Goal: Information Seeking & Learning: Learn about a topic

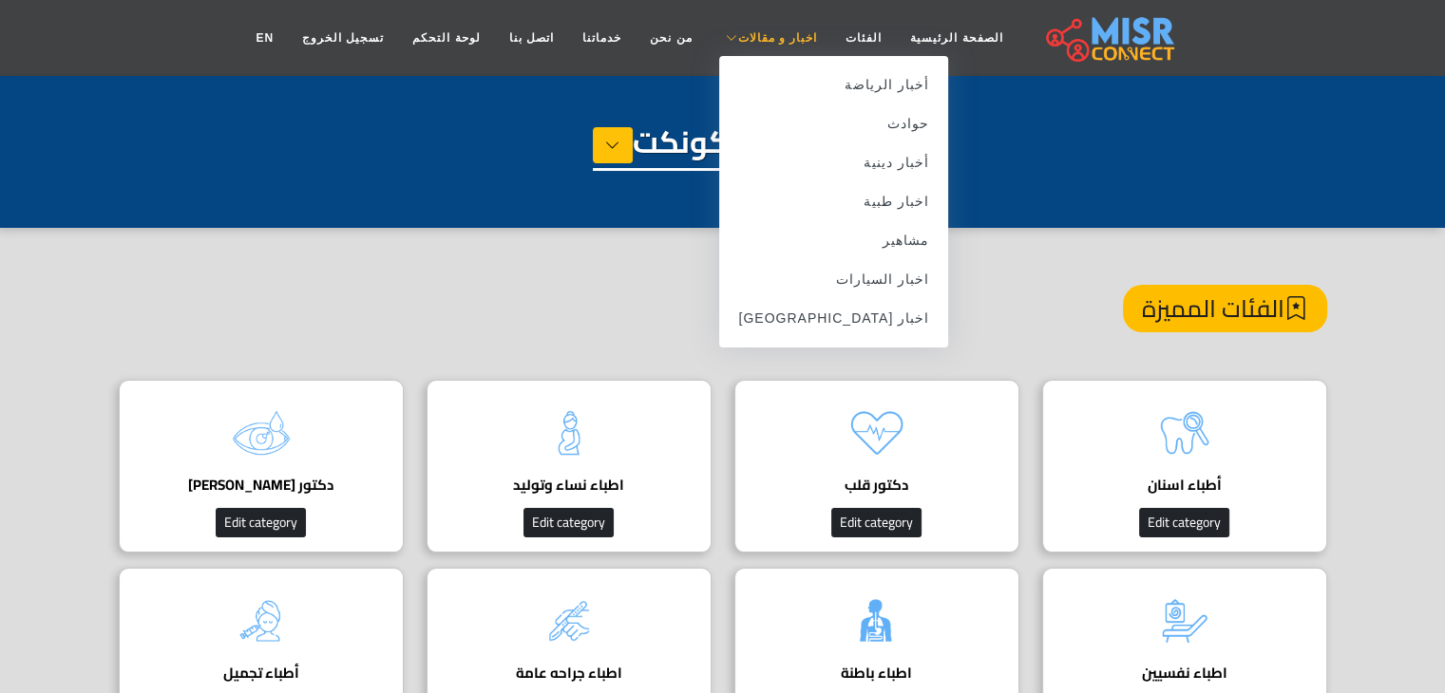
click at [788, 41] on span "اخبار و مقالات" at bounding box center [777, 37] width 80 height 17
click at [860, 319] on link "اخبار [GEOGRAPHIC_DATA]" at bounding box center [833, 318] width 229 height 39
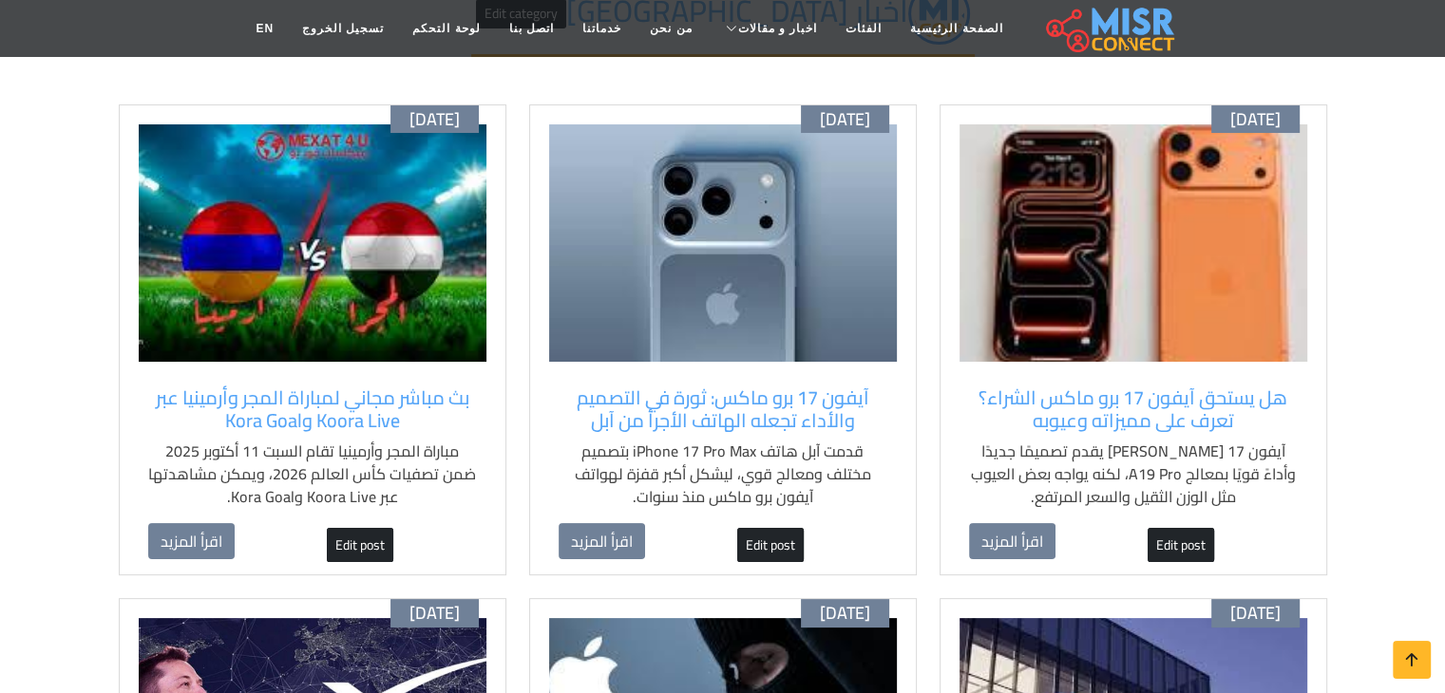
scroll to position [190, 0]
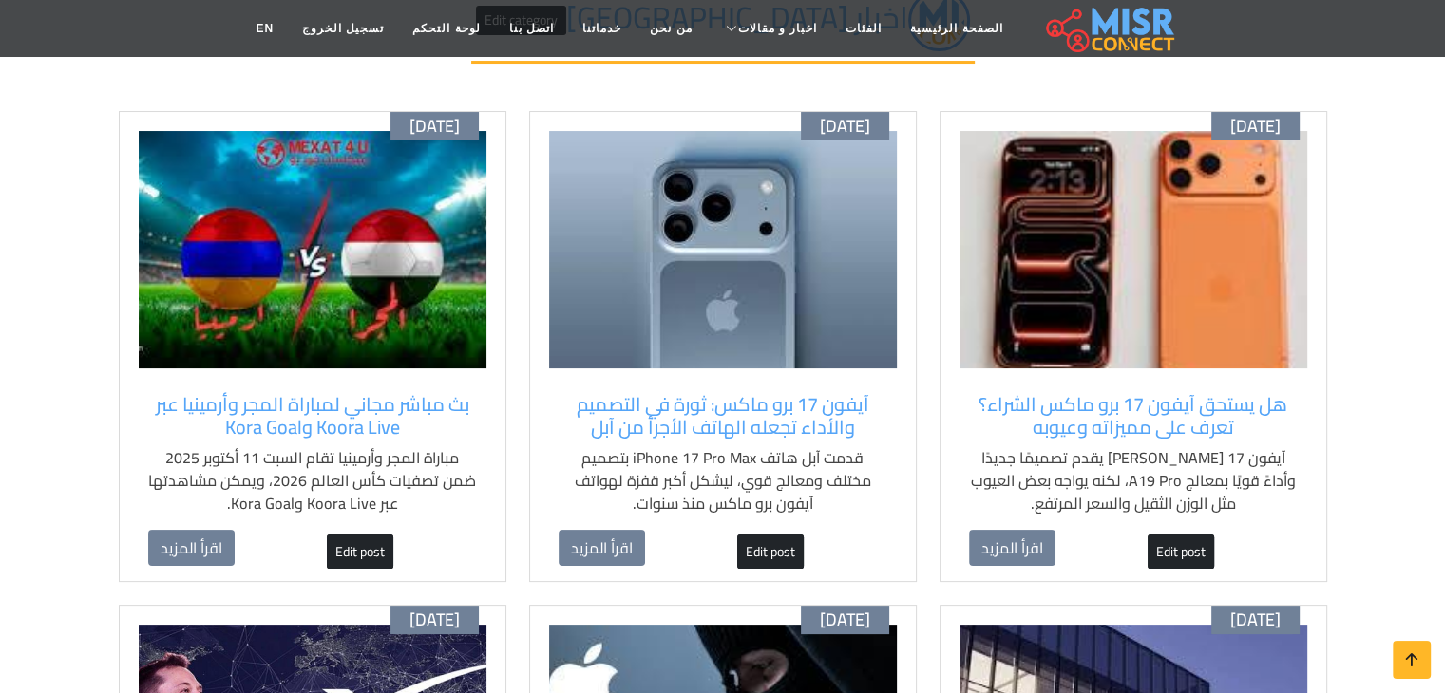
click at [897, 430] on div "أكتوبر 12 آيفون 17 برو ماكس: ثورة في التصميم والأداء تجعله الهاتف الأجرأ من آبل…" at bounding box center [723, 347] width 388 height 472
click at [901, 520] on div "أكتوبر 12 آيفون 17 برو ماكس: ثورة في التصميم والأداء تجعله الهاتف الأجرأ من آبل…" at bounding box center [723, 347] width 388 height 472
click at [877, 527] on div "قدمت آبل هاتف iPhone 17 Pro Max بتصميم مختلف ومعالج قوي، ليشكل أكبر قفزة لهواتف…" at bounding box center [723, 488] width 329 height 84
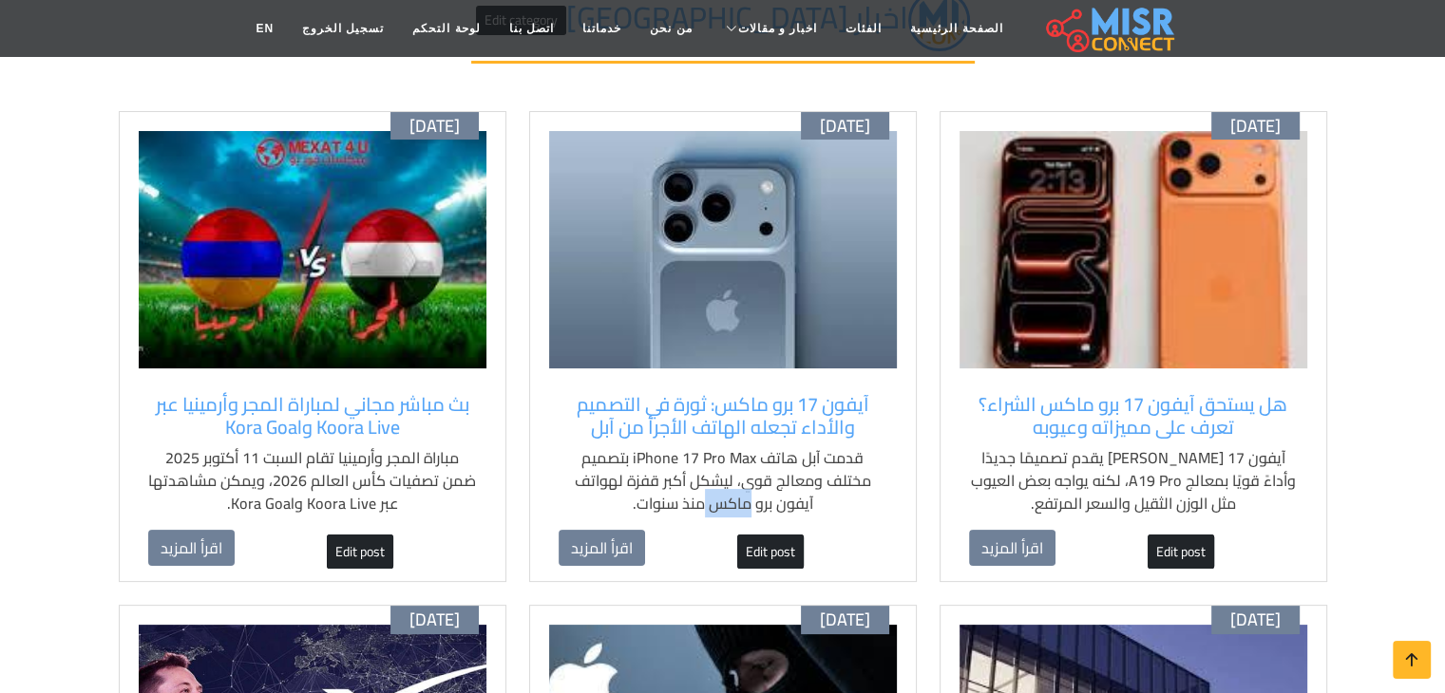
click at [877, 527] on div "قدمت آبل هاتف iPhone 17 Pro Max بتصميم مختلف ومعالج قوي، ليشكل أكبر قفزة لهواتف…" at bounding box center [723, 488] width 329 height 84
click at [807, 302] on img at bounding box center [723, 249] width 348 height 237
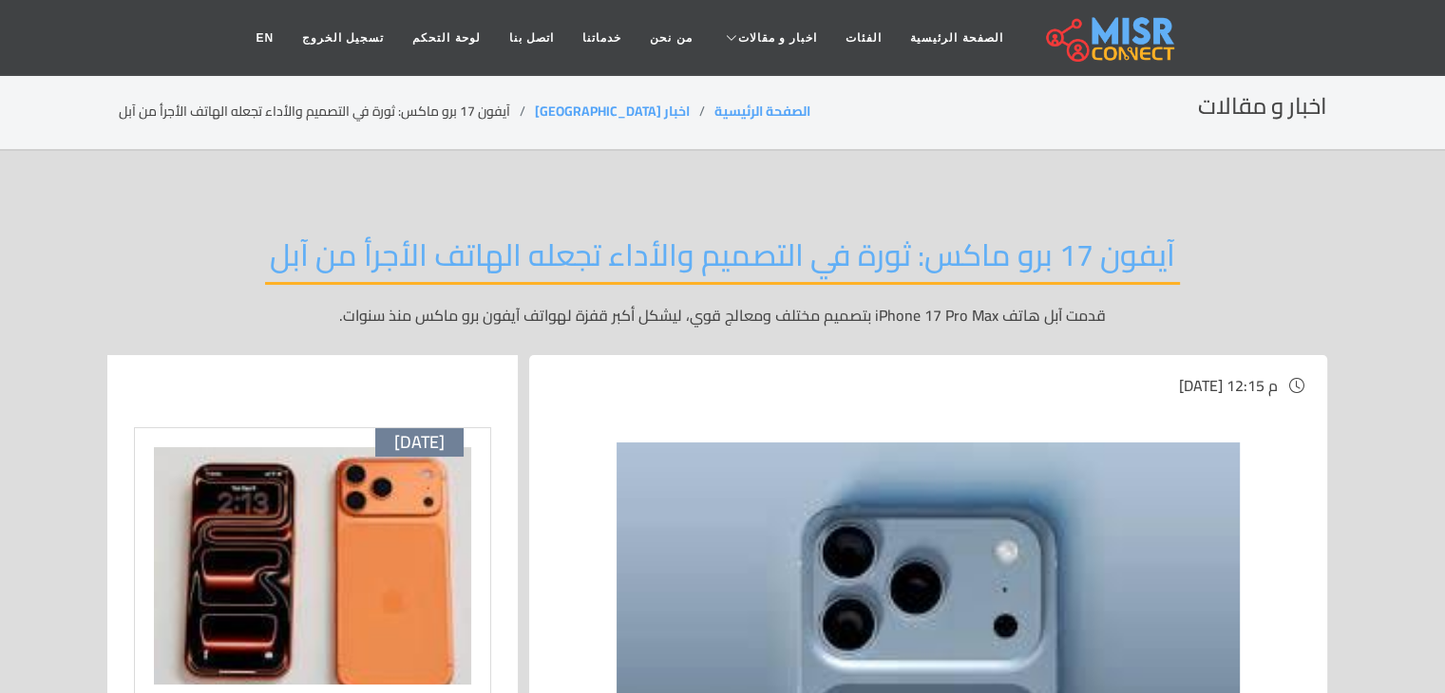
click at [257, 503] on img at bounding box center [312, 565] width 317 height 237
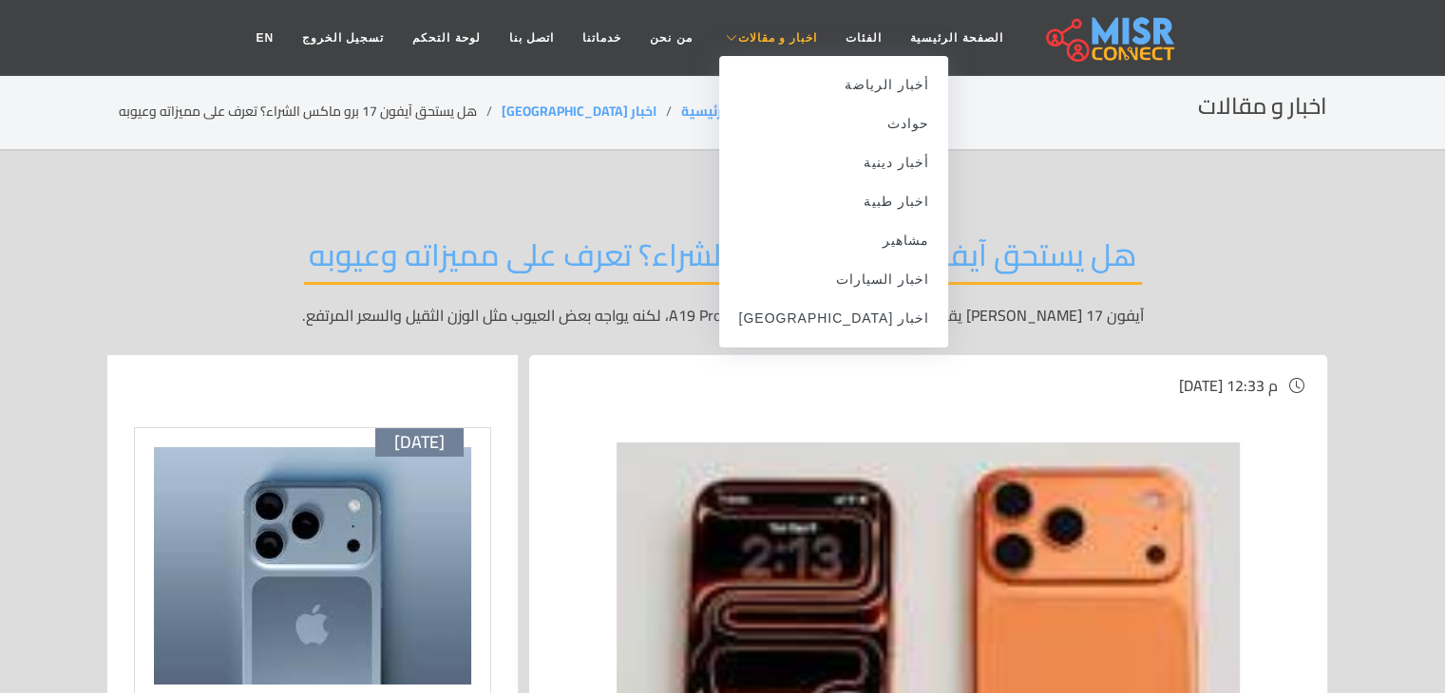
click at [777, 29] on span "اخبار و مقالات" at bounding box center [777, 37] width 80 height 17
click at [858, 315] on link "اخبار [GEOGRAPHIC_DATA]" at bounding box center [833, 318] width 229 height 39
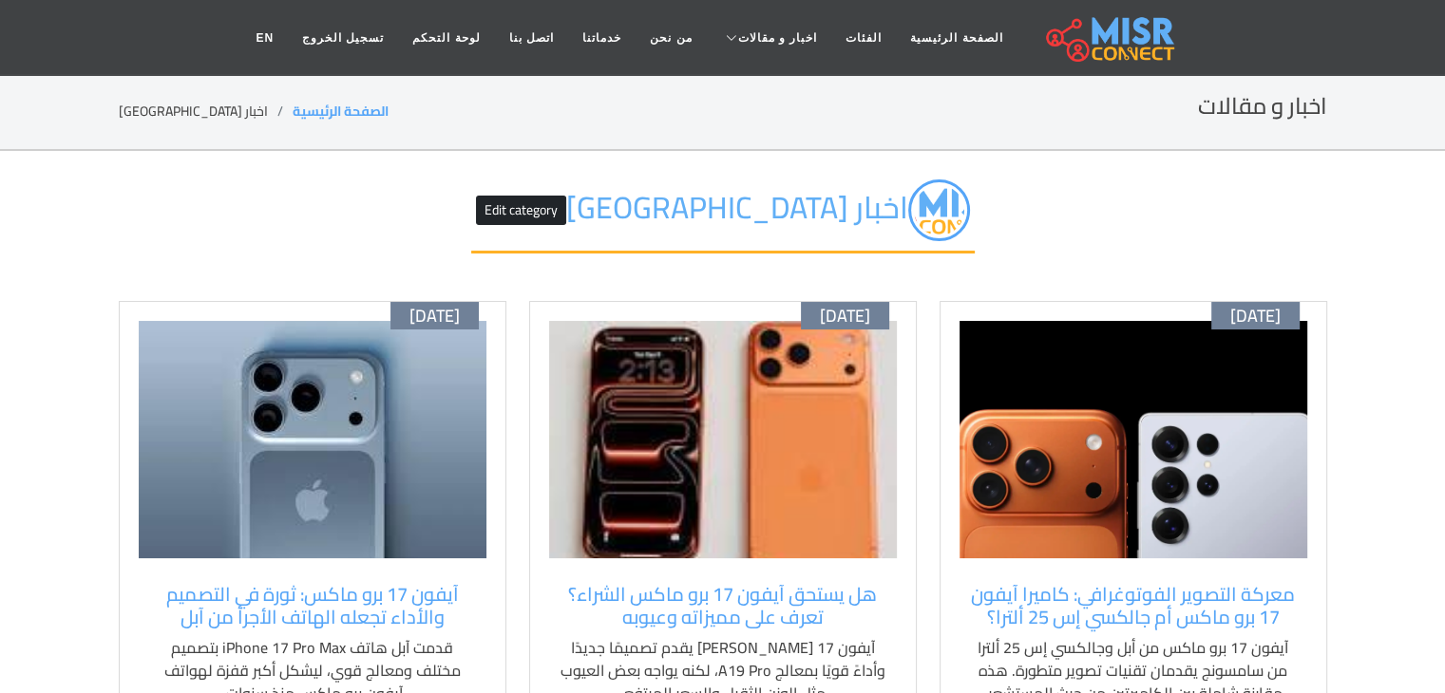
click at [1212, 539] on img at bounding box center [1133, 439] width 348 height 237
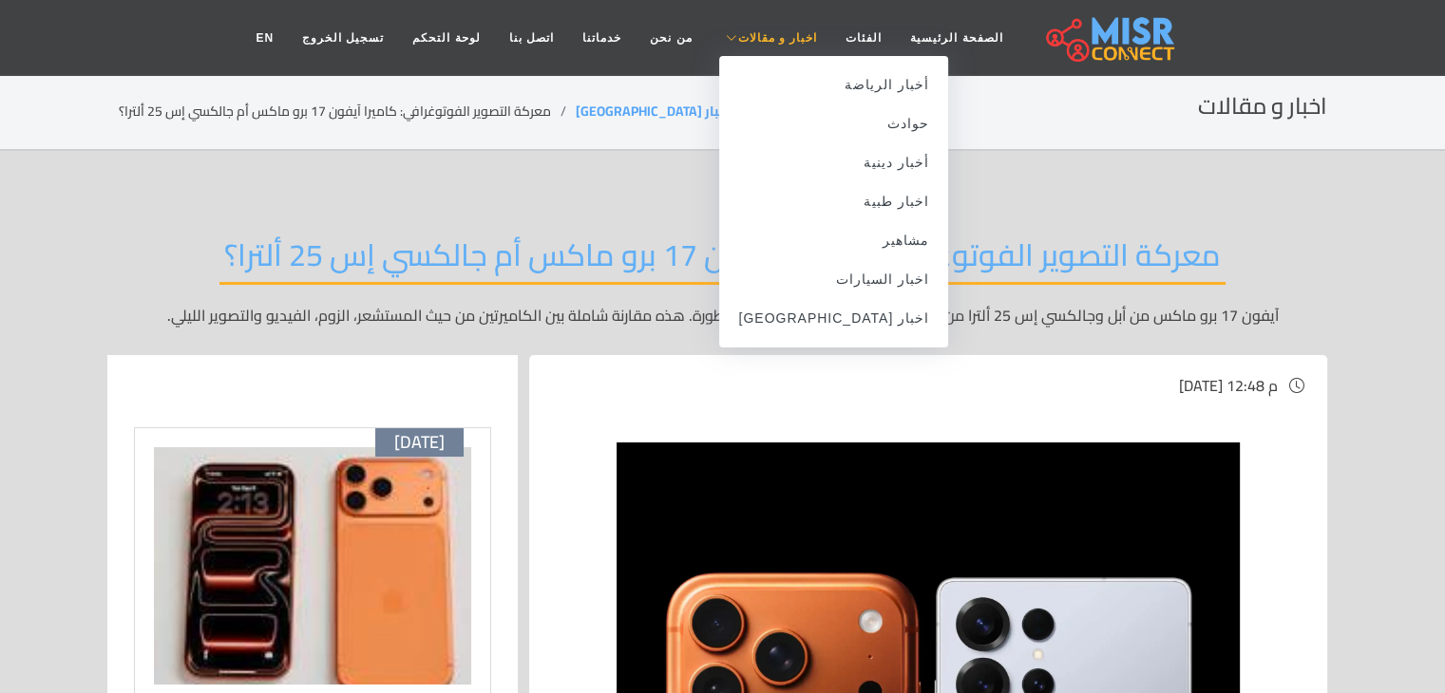
click at [737, 33] on span "اخبار و مقالات" at bounding box center [777, 37] width 80 height 17
click at [866, 328] on link "اخبار [GEOGRAPHIC_DATA]" at bounding box center [833, 318] width 229 height 39
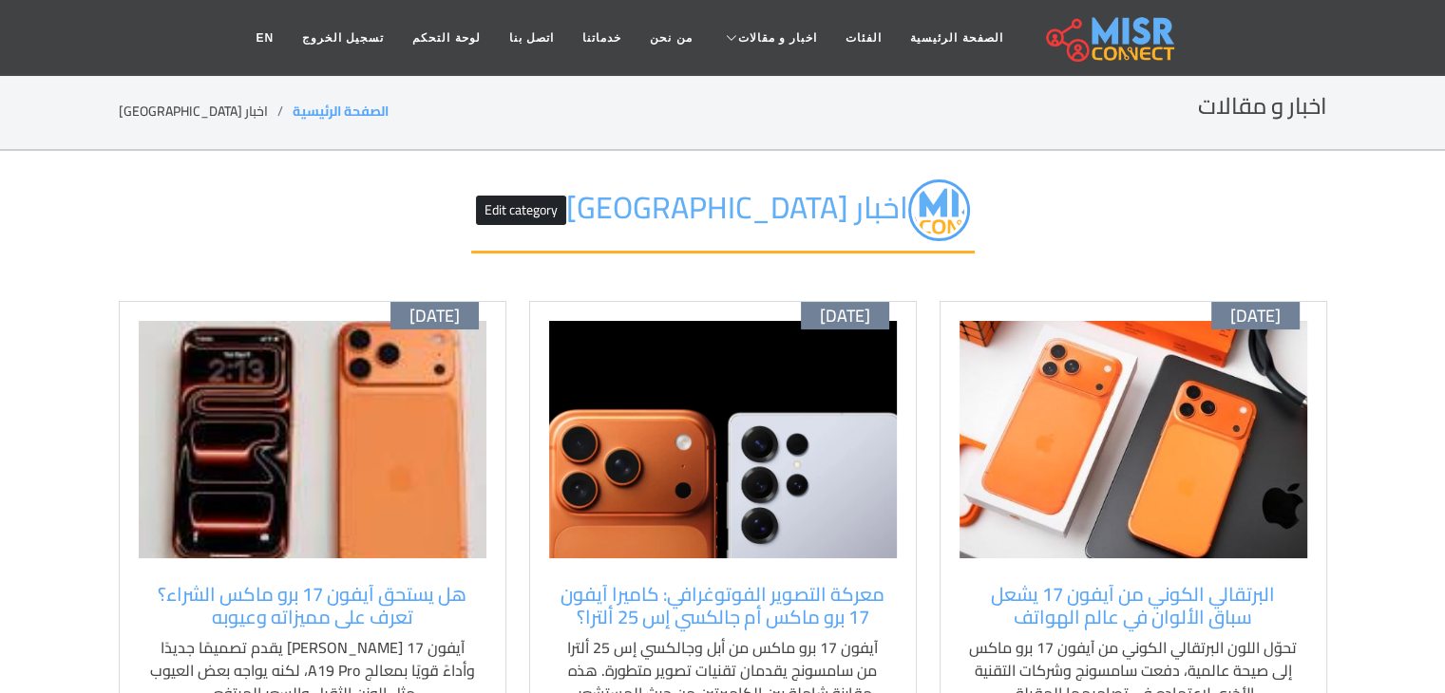
click at [1206, 498] on img at bounding box center [1133, 439] width 348 height 237
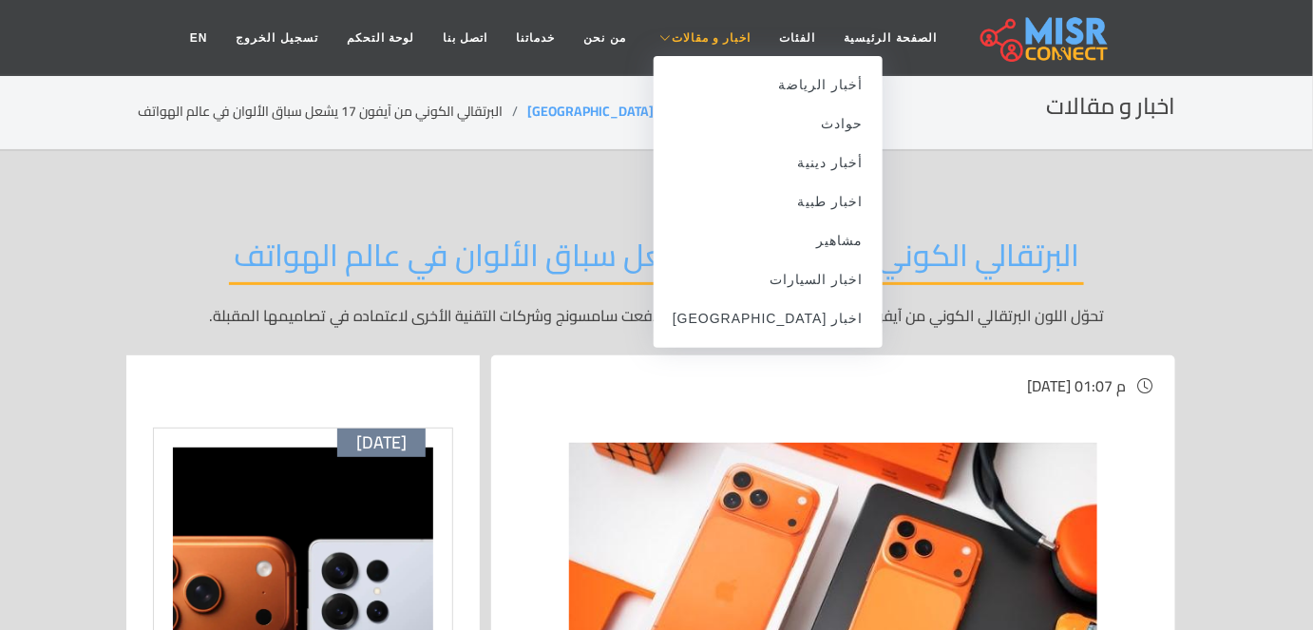
click at [694, 44] on span "اخبار و مقالات" at bounding box center [712, 37] width 80 height 17
click at [799, 275] on link "اخبار السيارات" at bounding box center [768, 279] width 229 height 39
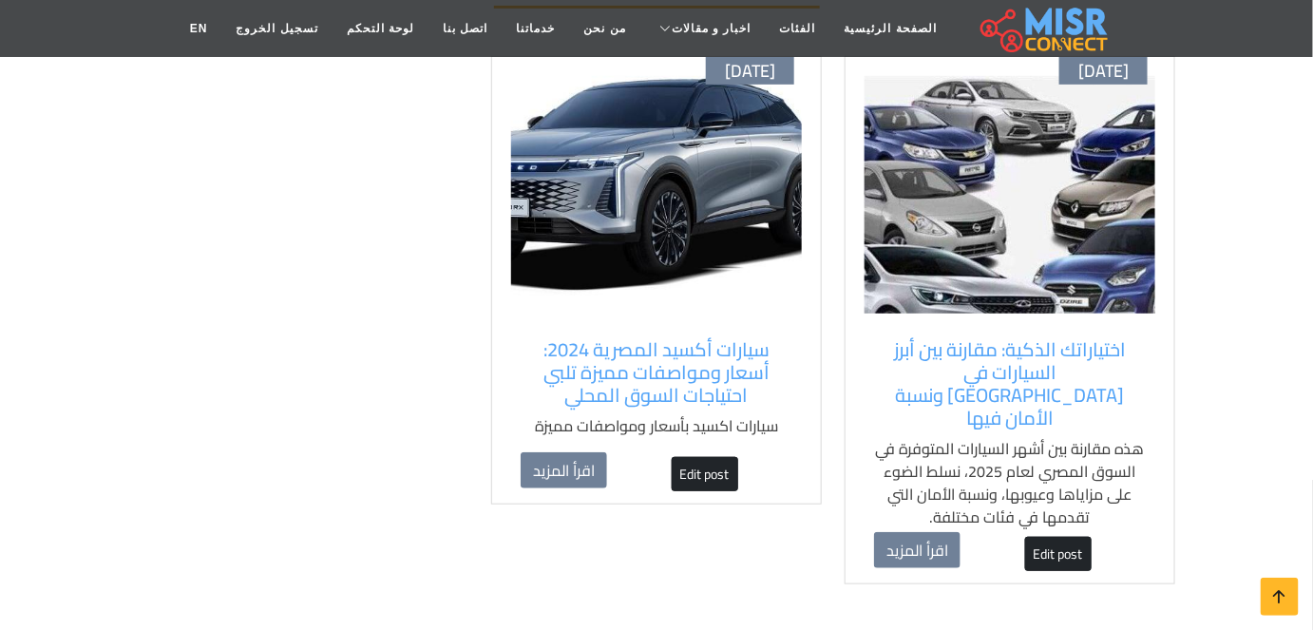
scroll to position [258, 0]
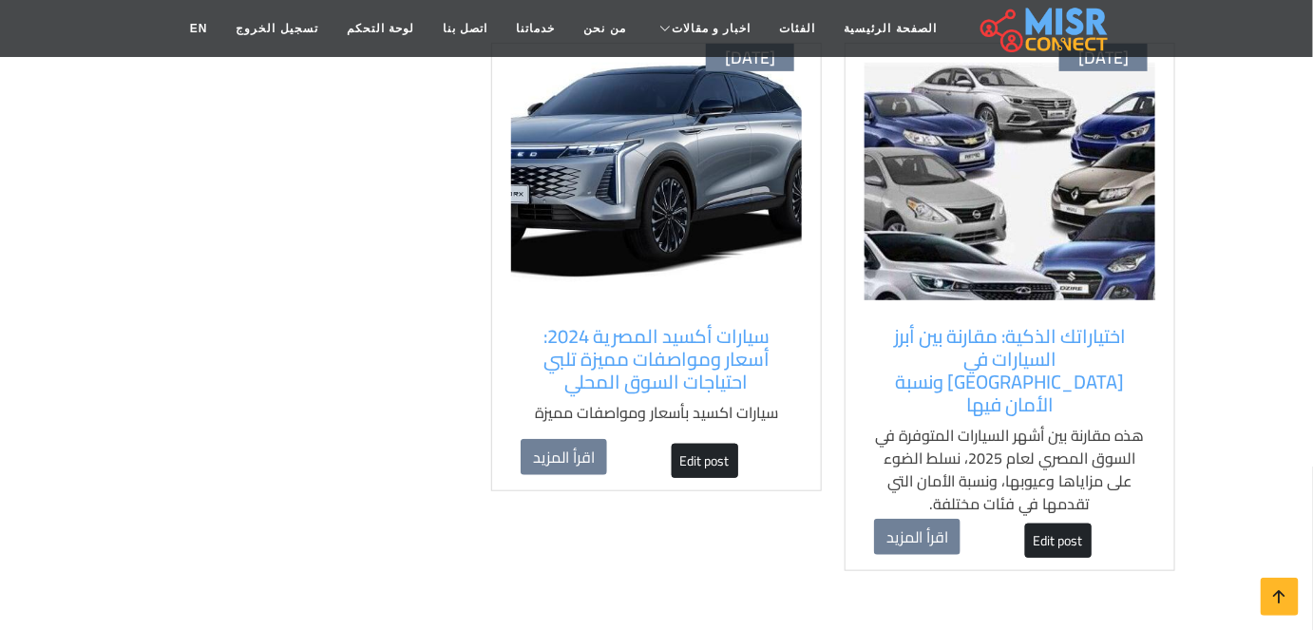
click at [974, 307] on div "[DATE] اختياراتك الذكية: مقارنة بين أبرز السيارات في [GEOGRAPHIC_DATA] ونسبة ال…" at bounding box center [1009, 307] width 331 height 529
click at [869, 335] on div "اختياراتك الذكية: مقارنة بين أبرز السيارات في [GEOGRAPHIC_DATA] ونسبة الأمان في…" at bounding box center [1009, 421] width 291 height 213
click at [1149, 207] on img at bounding box center [1009, 181] width 291 height 237
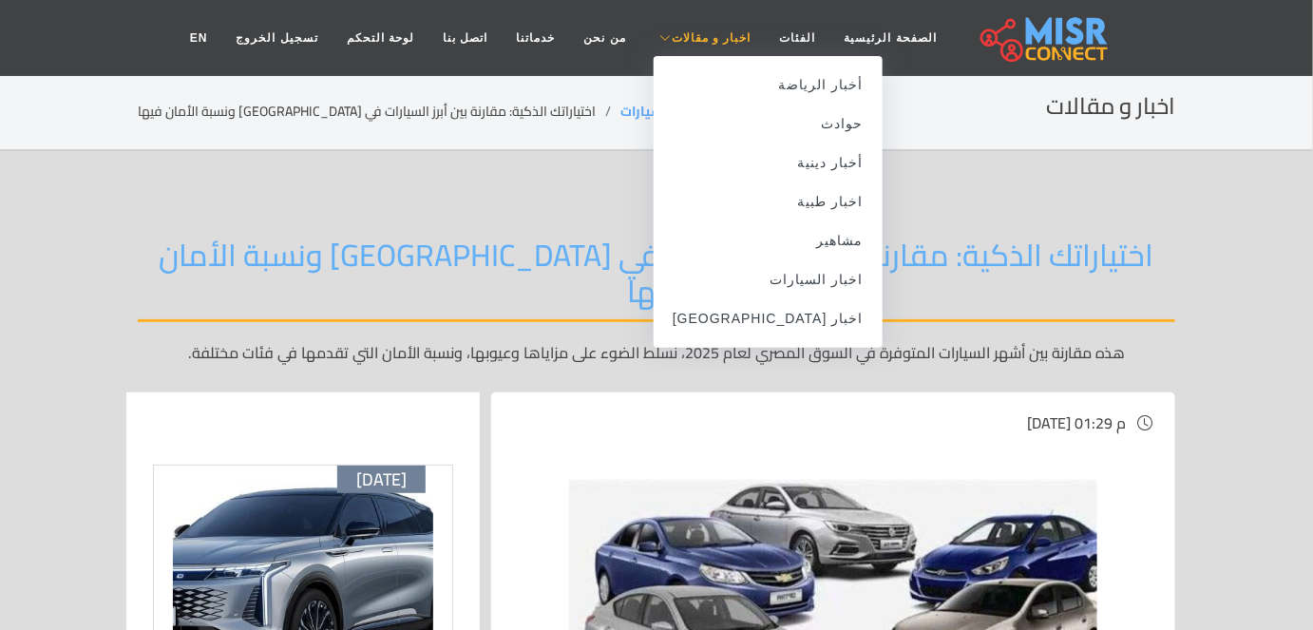
click at [670, 26] on link "اخبار و مقالات" at bounding box center [702, 38] width 125 height 36
click at [792, 319] on link "اخبار [GEOGRAPHIC_DATA]" at bounding box center [768, 318] width 229 height 39
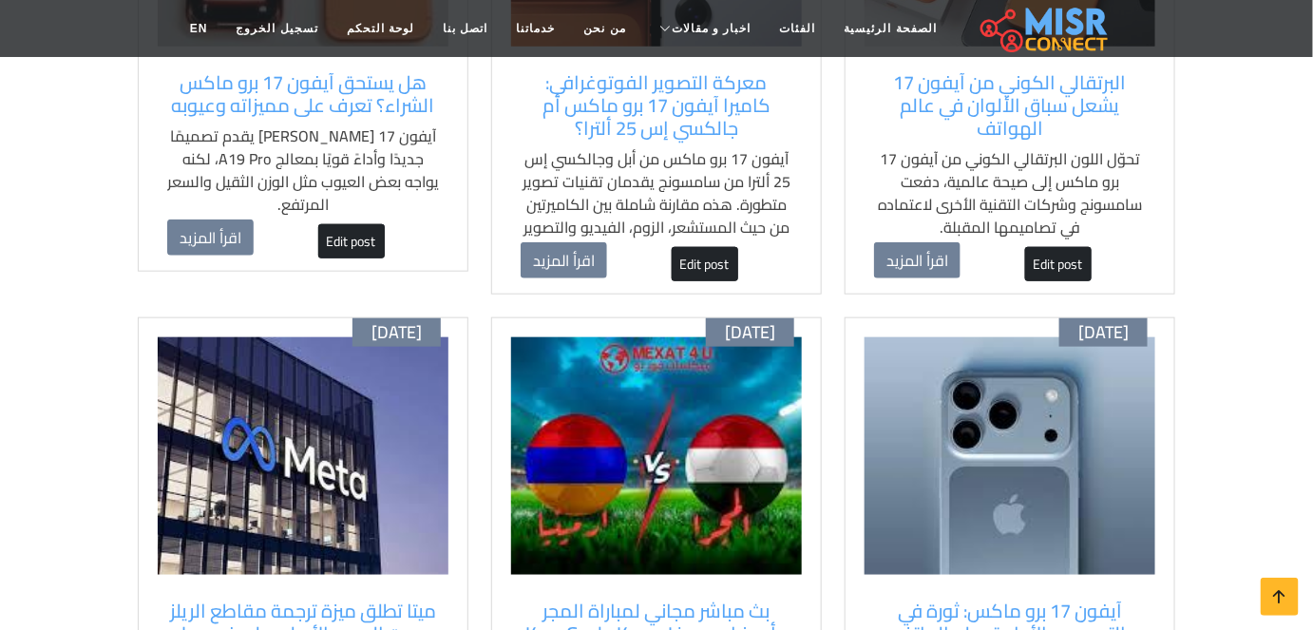
scroll to position [604, 0]
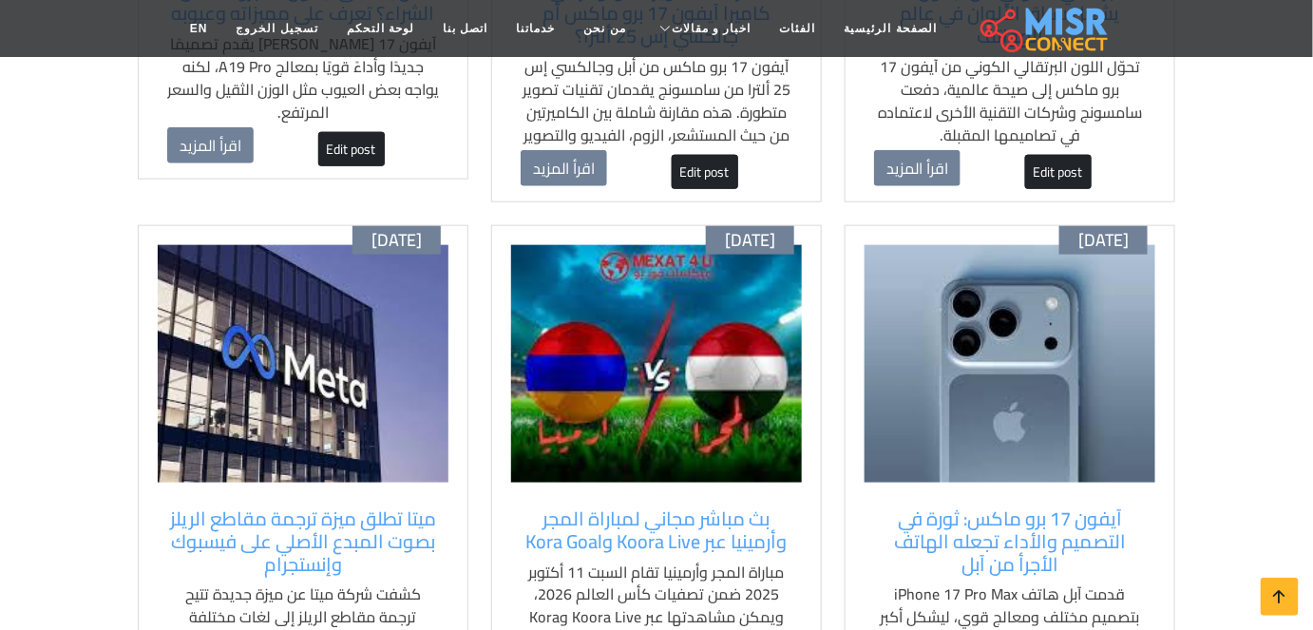
click at [1069, 407] on img at bounding box center [1009, 363] width 291 height 237
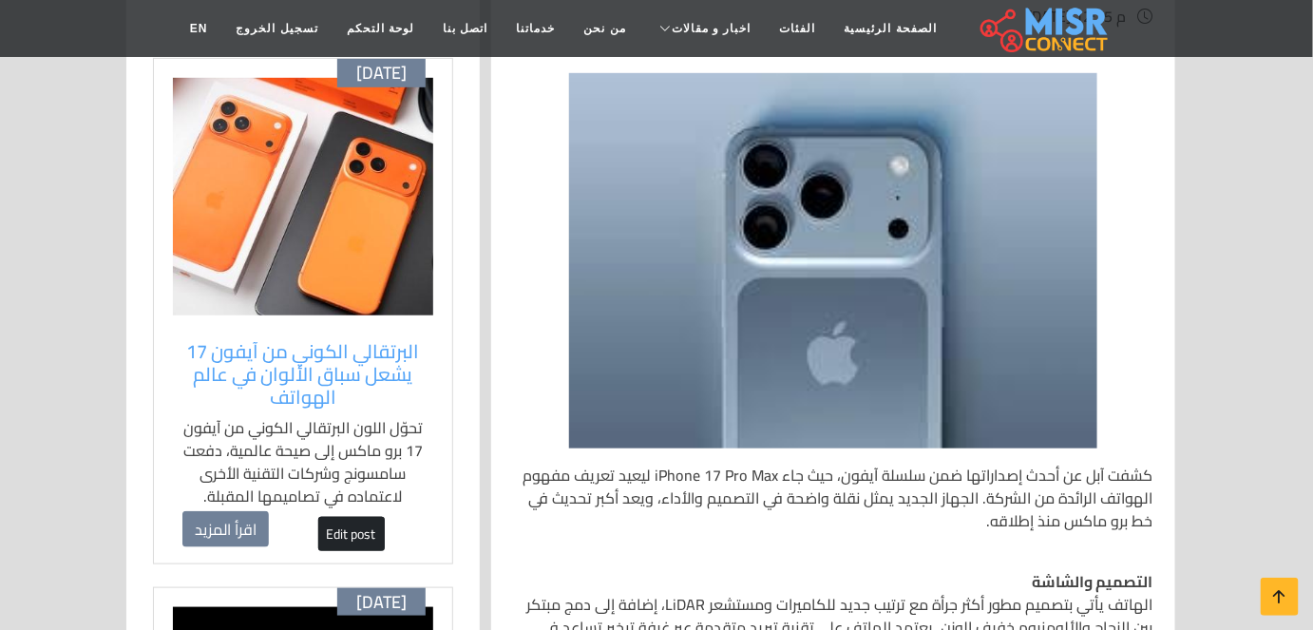
scroll to position [431, 0]
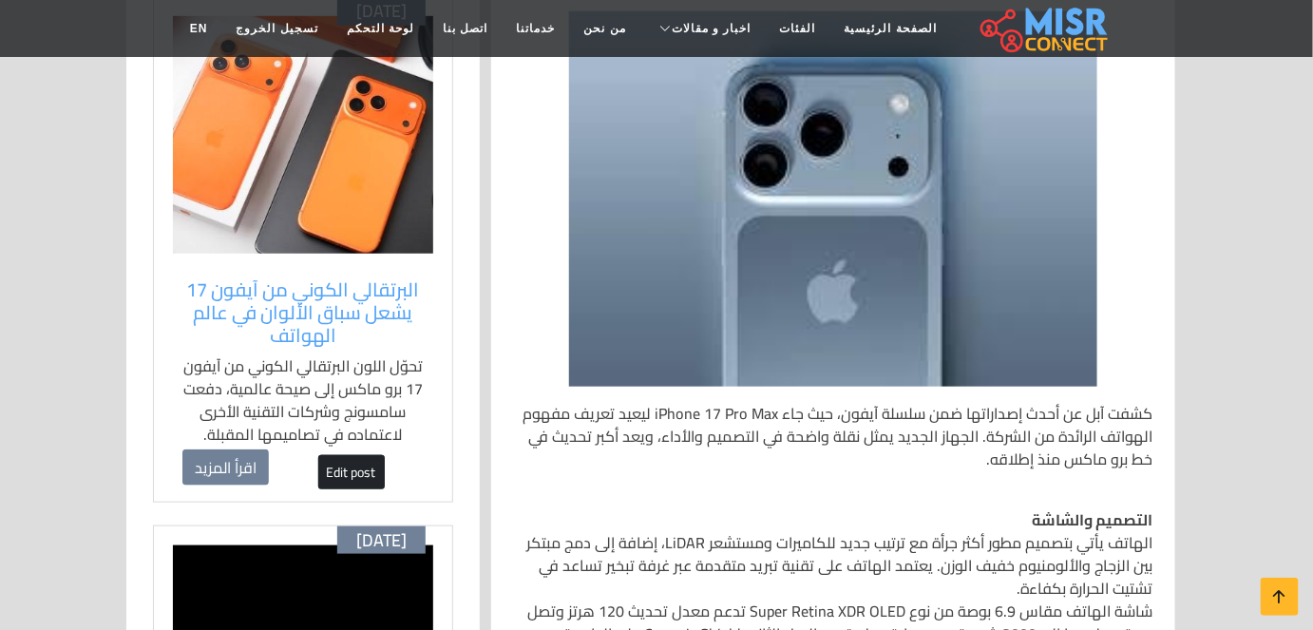
click at [336, 200] on img at bounding box center [303, 134] width 260 height 237
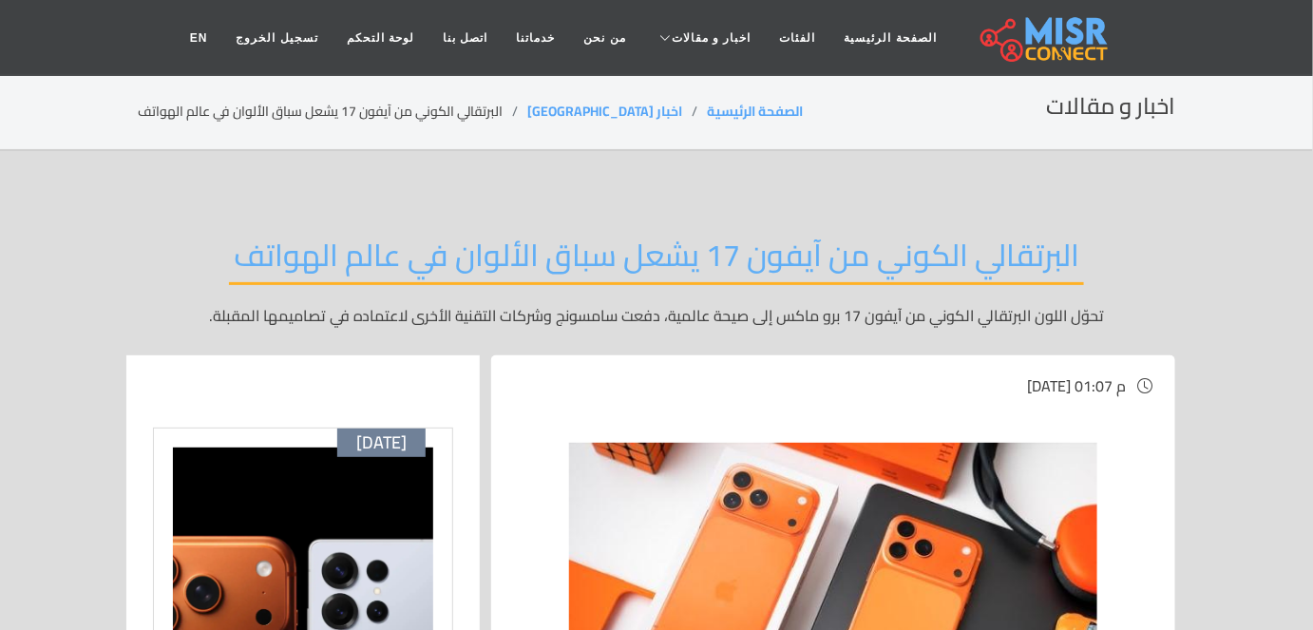
click at [833, 522] on img at bounding box center [833, 587] width 528 height 288
click at [336, 597] on img at bounding box center [303, 565] width 260 height 237
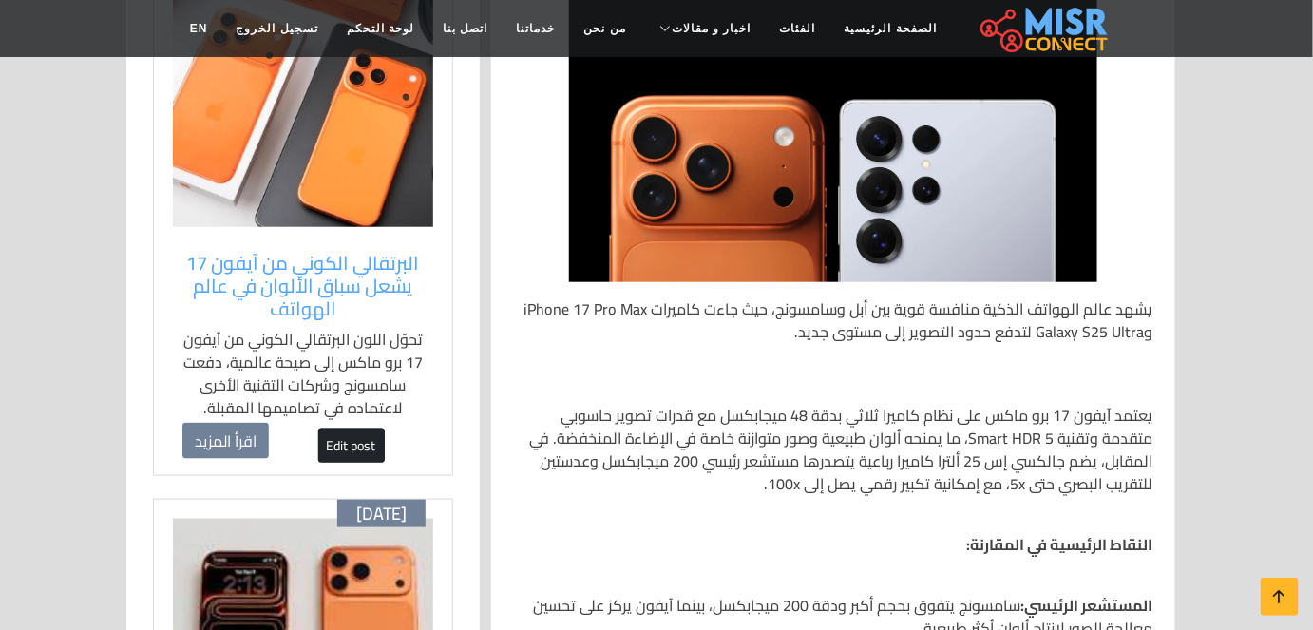
scroll to position [518, 0]
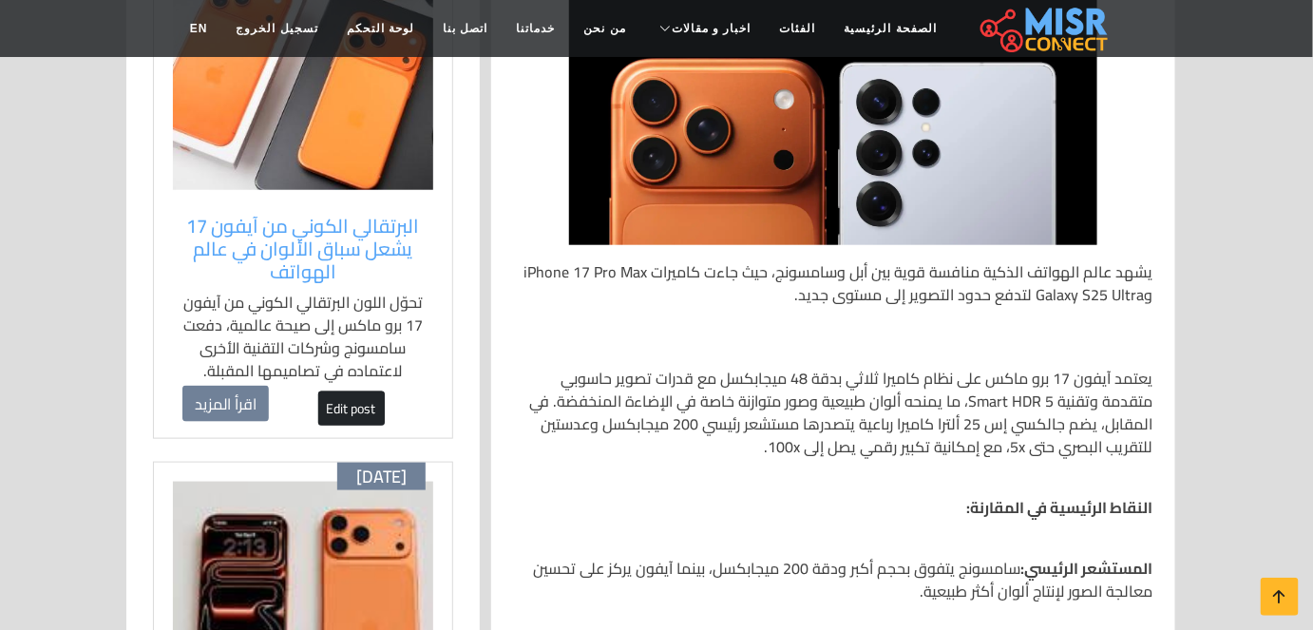
click at [343, 598] on img at bounding box center [303, 600] width 260 height 237
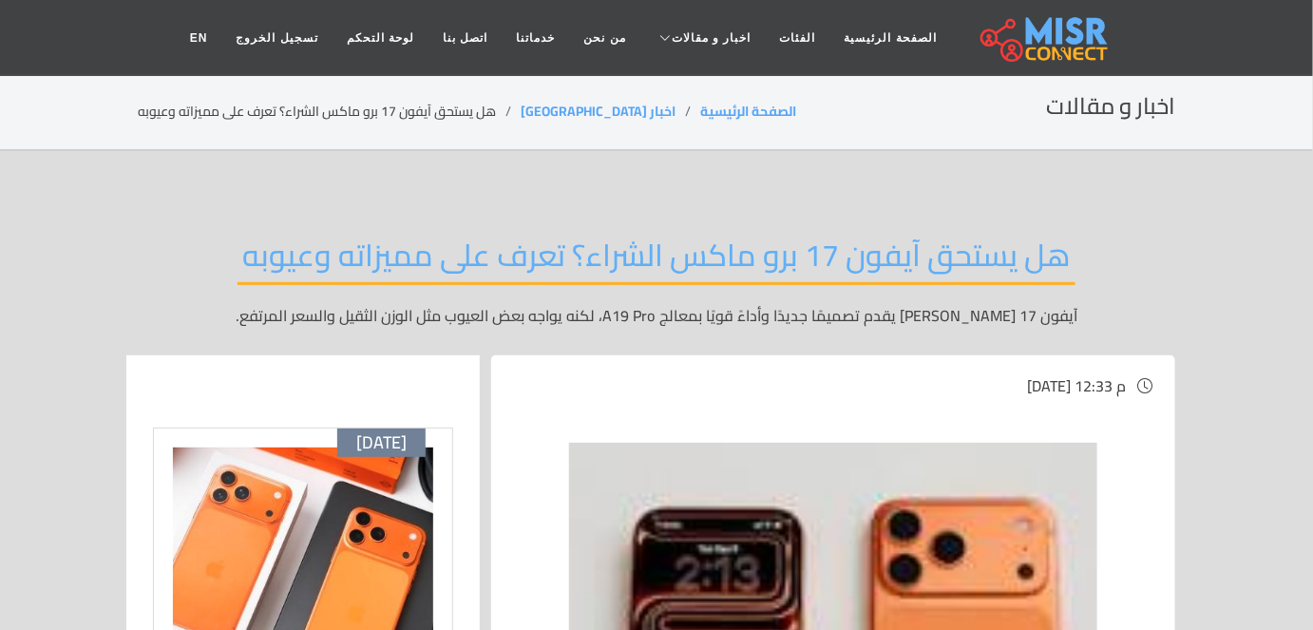
click at [1144, 213] on div "هل يستحق آيفون 17 برو ماكس الشراء؟ تعرف على مميزاته وعيوبه آيفون 17 برو ماكس يق…" at bounding box center [656, 281] width 1037 height 147
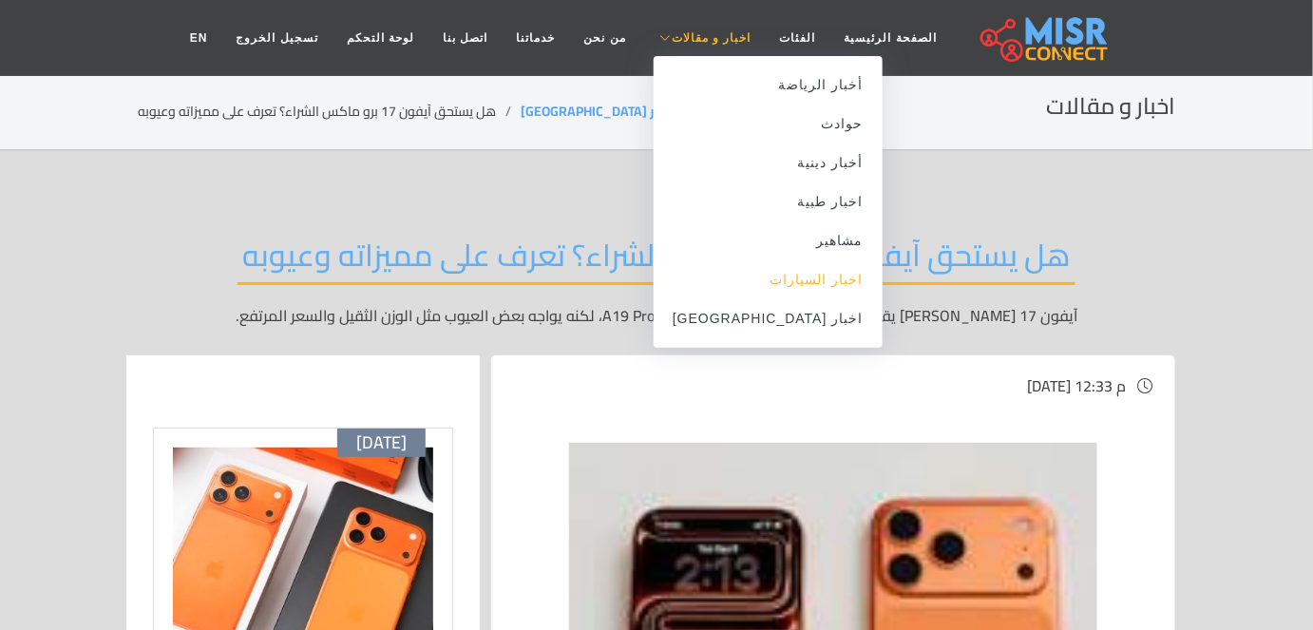
click at [772, 281] on link "اخبار السيارات" at bounding box center [768, 279] width 229 height 39
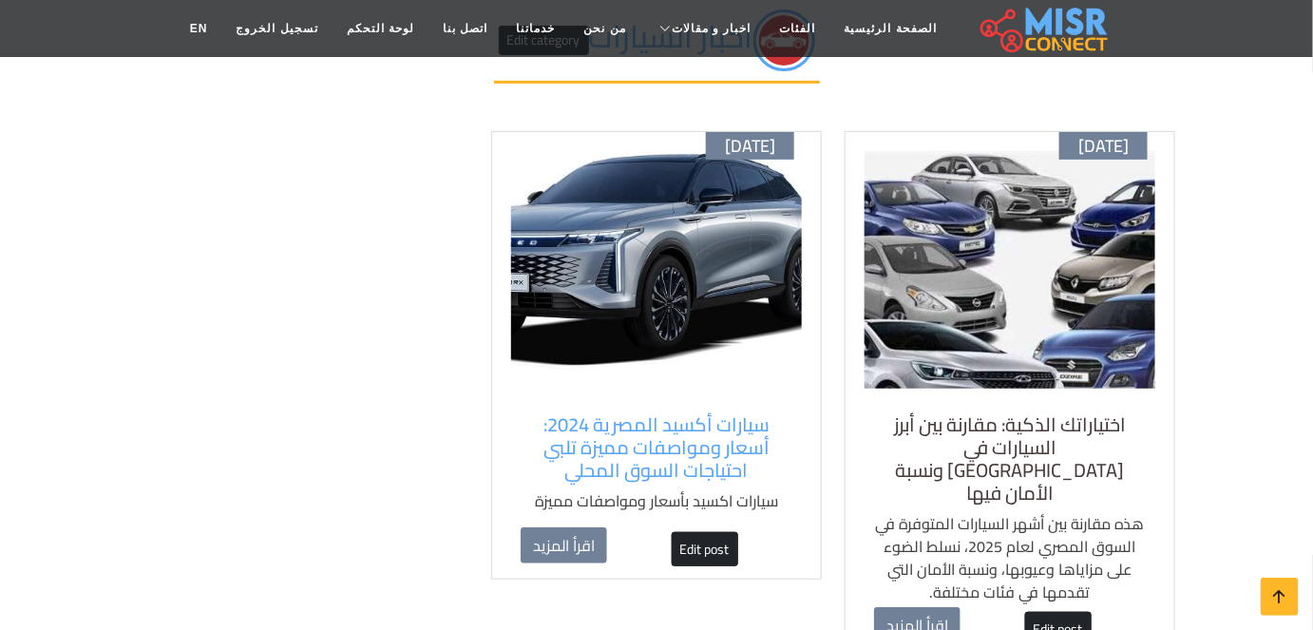
scroll to position [172, 0]
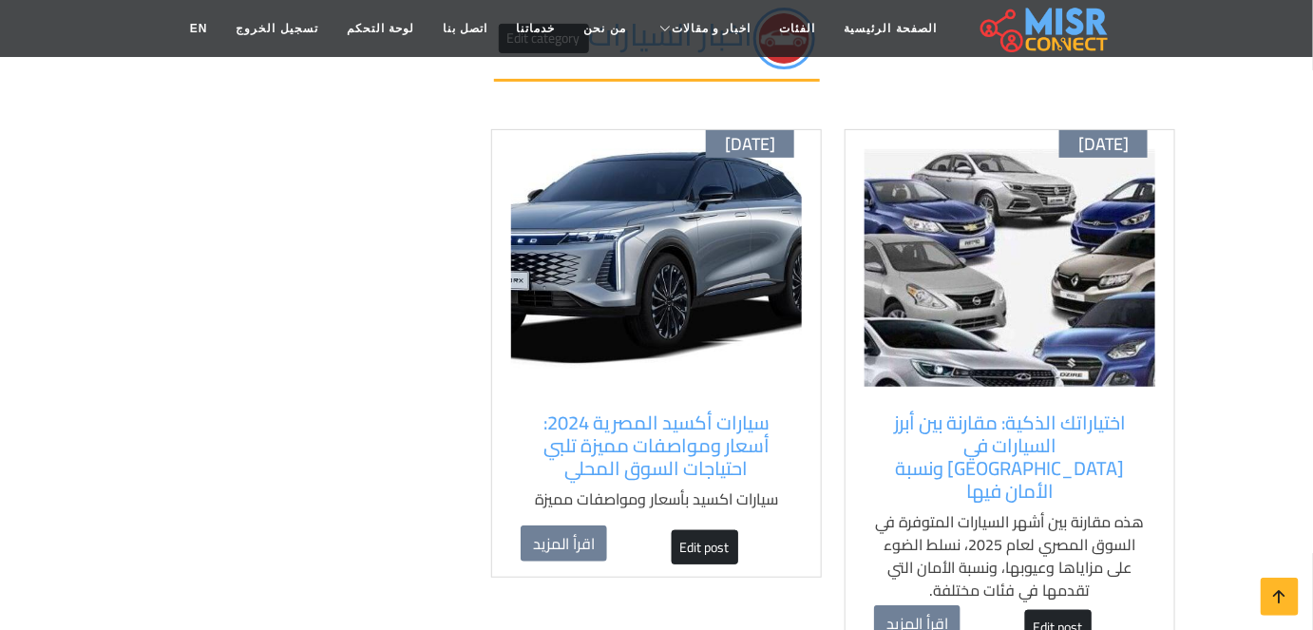
click at [1013, 348] on img at bounding box center [1009, 267] width 291 height 237
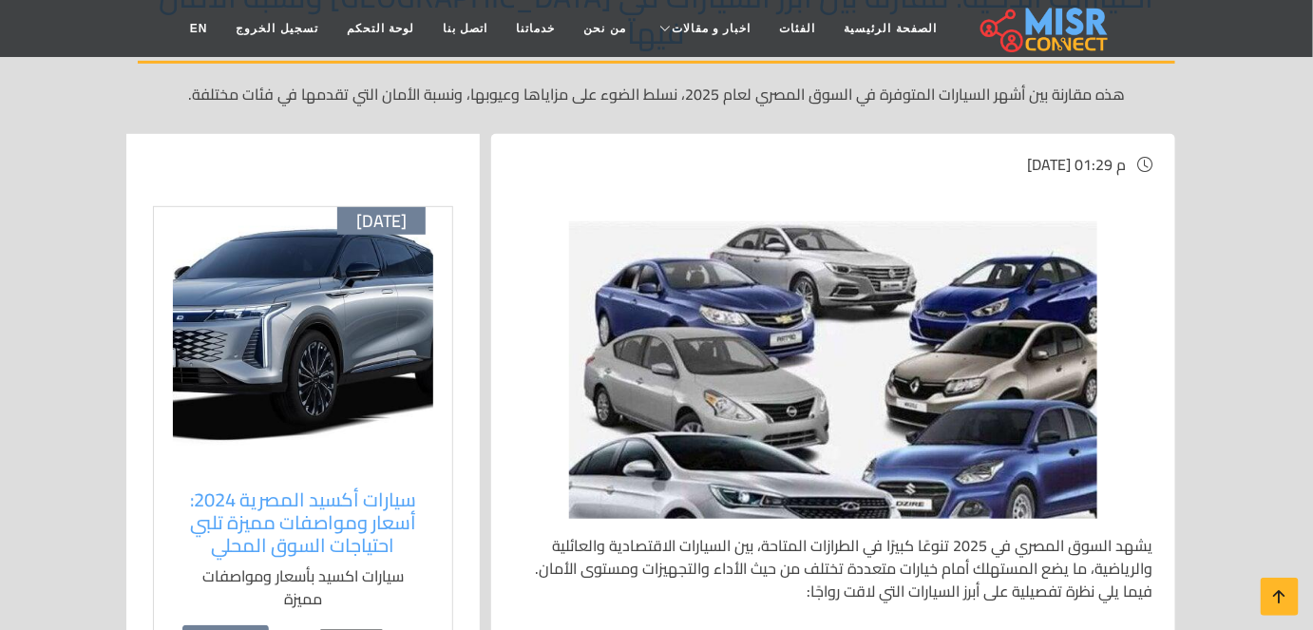
scroll to position [258, 0]
